Goal: Information Seeking & Learning: Learn about a topic

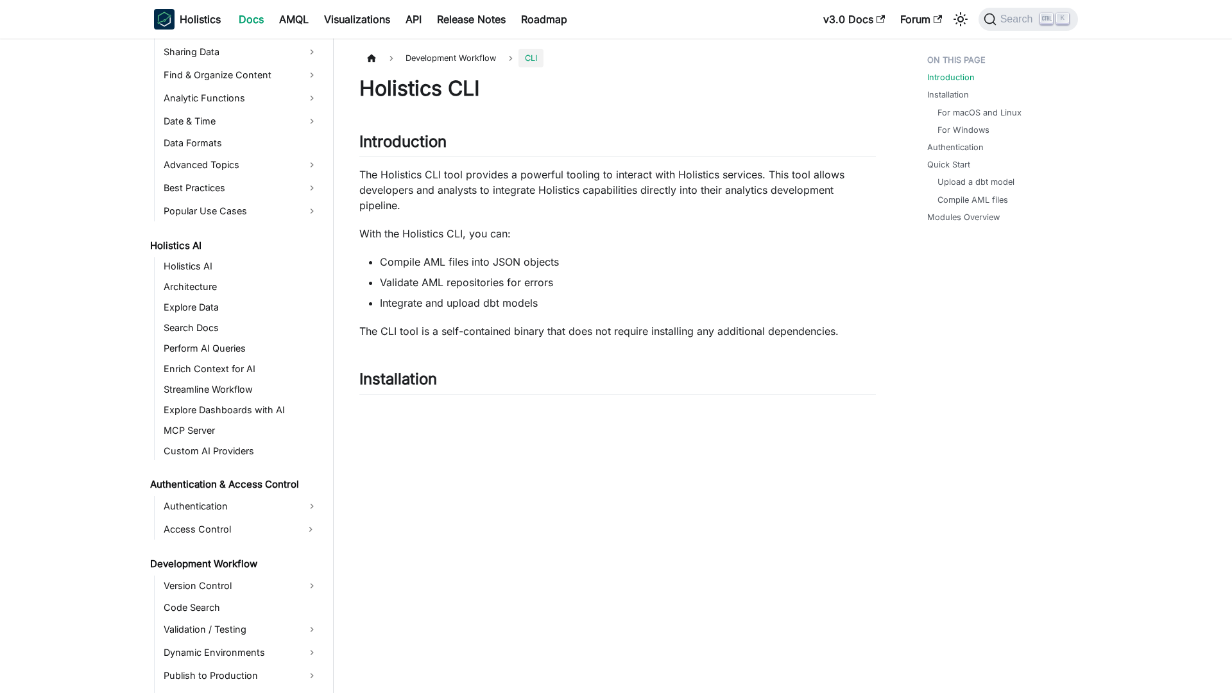
scroll to position [655, 0]
